Goal: Communication & Community: Participate in discussion

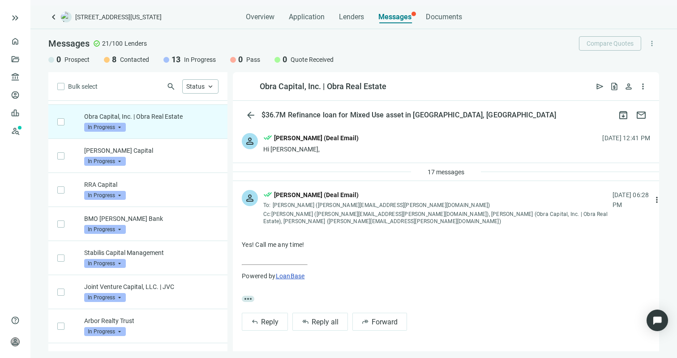
scroll to position [34, 0]
